Goal: Book appointment/travel/reservation

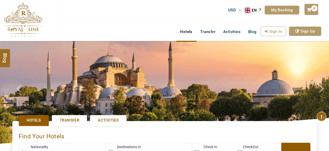
select select "******"
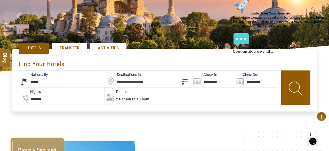
scroll to position [83, 0]
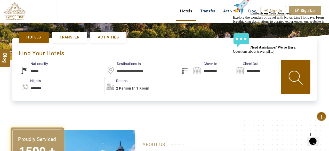
click at [75, 40] on link "Transfer" at bounding box center [69, 37] width 35 height 11
